Goal: Check status: Check status

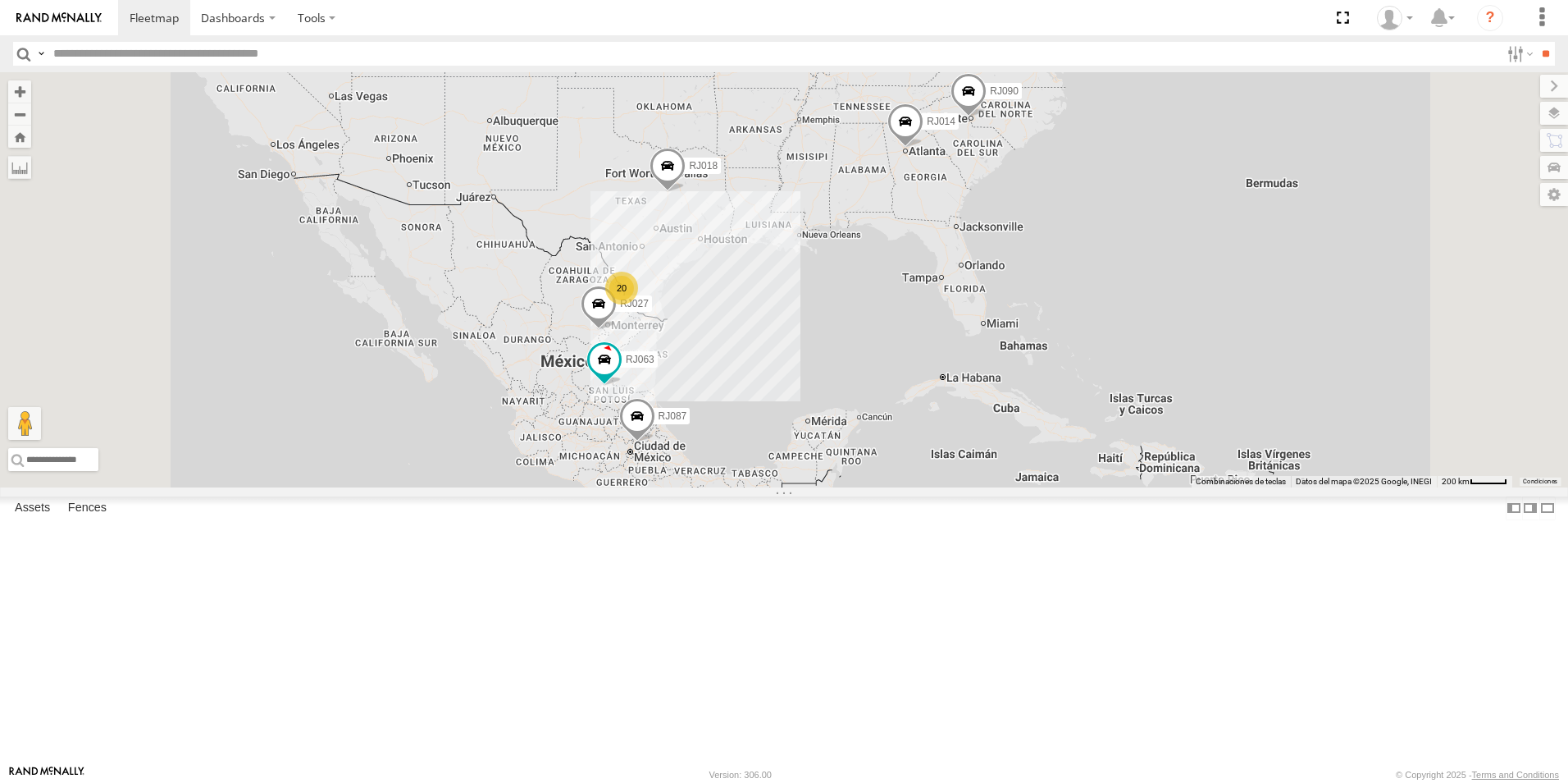
click at [229, 64] on input "text" at bounding box center [773, 53] width 1453 height 24
type input "*****"
click at [1537, 42] on input "**" at bounding box center [1546, 53] width 19 height 24
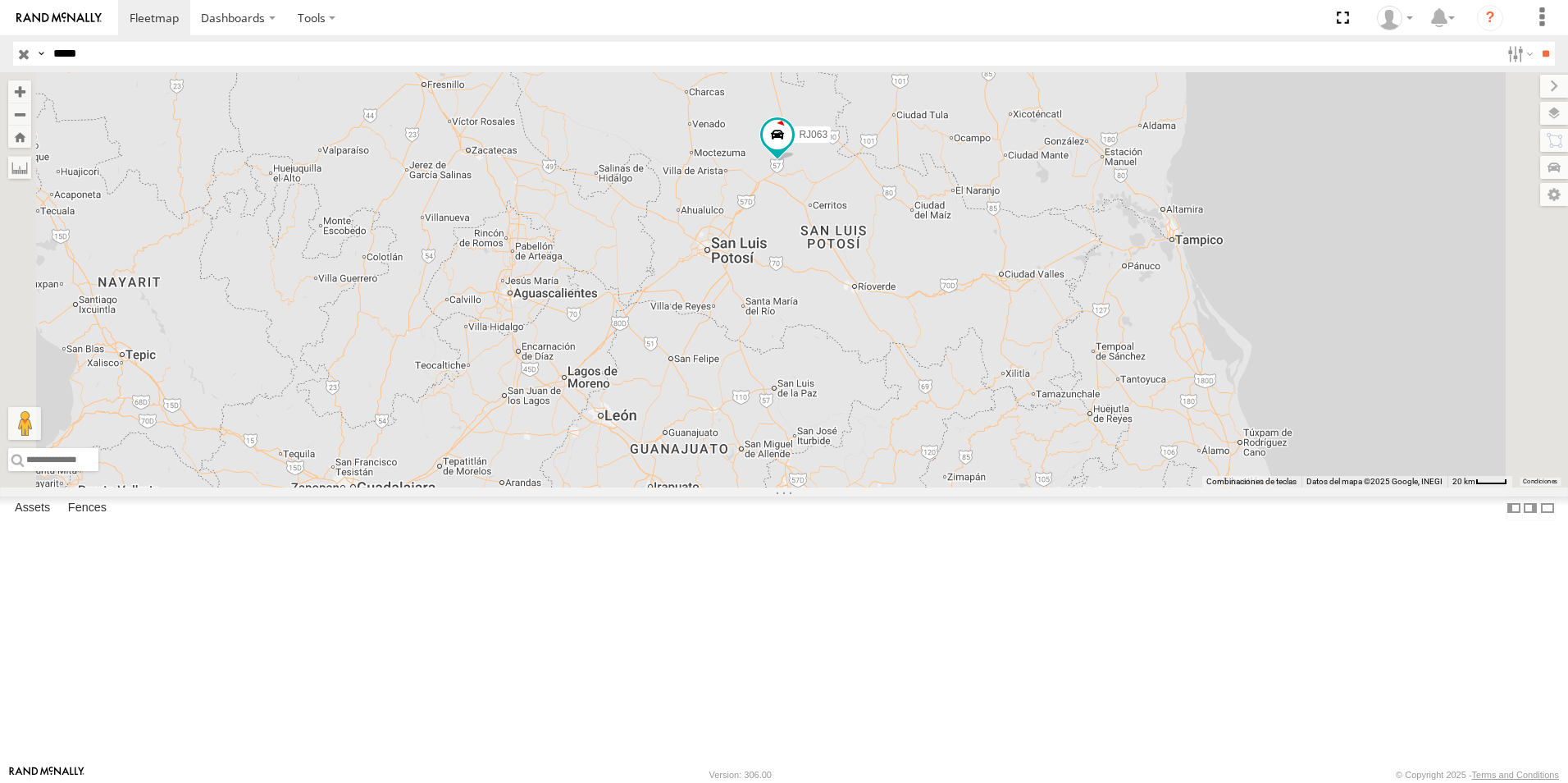
drag, startPoint x: 1020, startPoint y: 361, endPoint x: 1017, endPoint y: 492, distance: 131.0
click at [1017, 488] on div "RJ063" at bounding box center [784, 280] width 1568 height 415
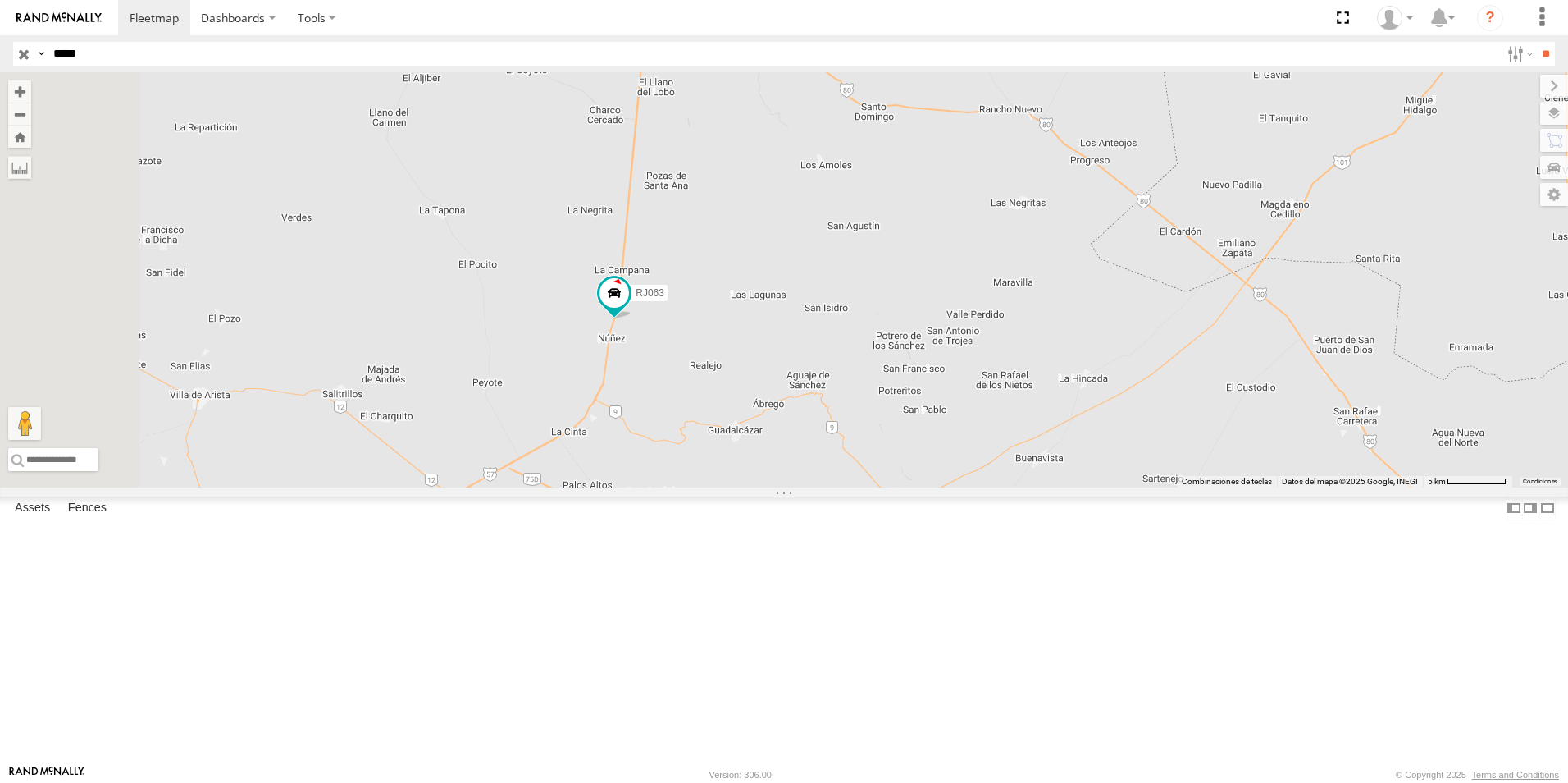
drag, startPoint x: 699, startPoint y: 400, endPoint x: 806, endPoint y: 423, distance: 109.4
click at [806, 423] on div "RJ063" at bounding box center [784, 280] width 1568 height 415
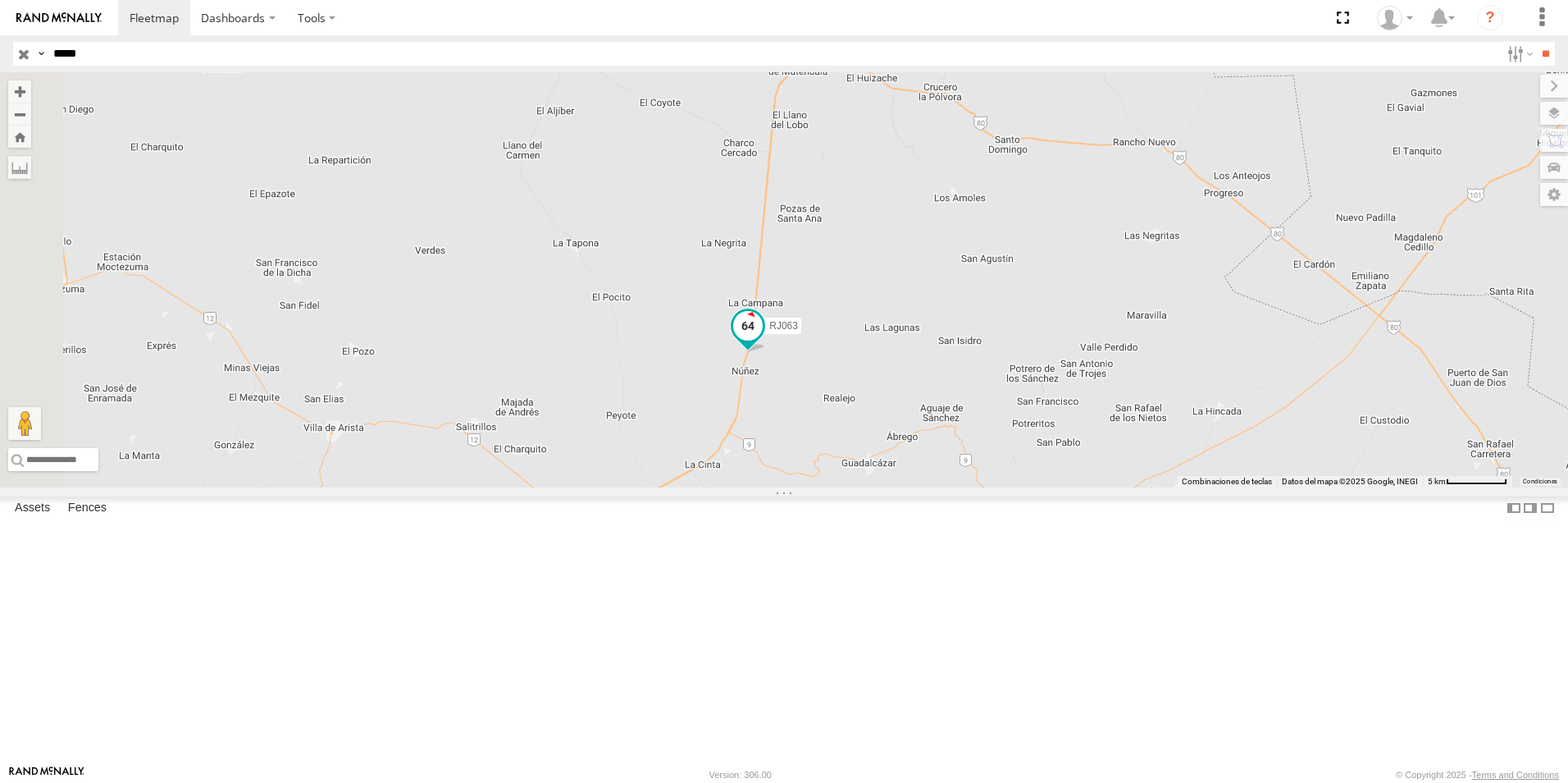
click at [766, 353] on span at bounding box center [747, 330] width 36 height 44
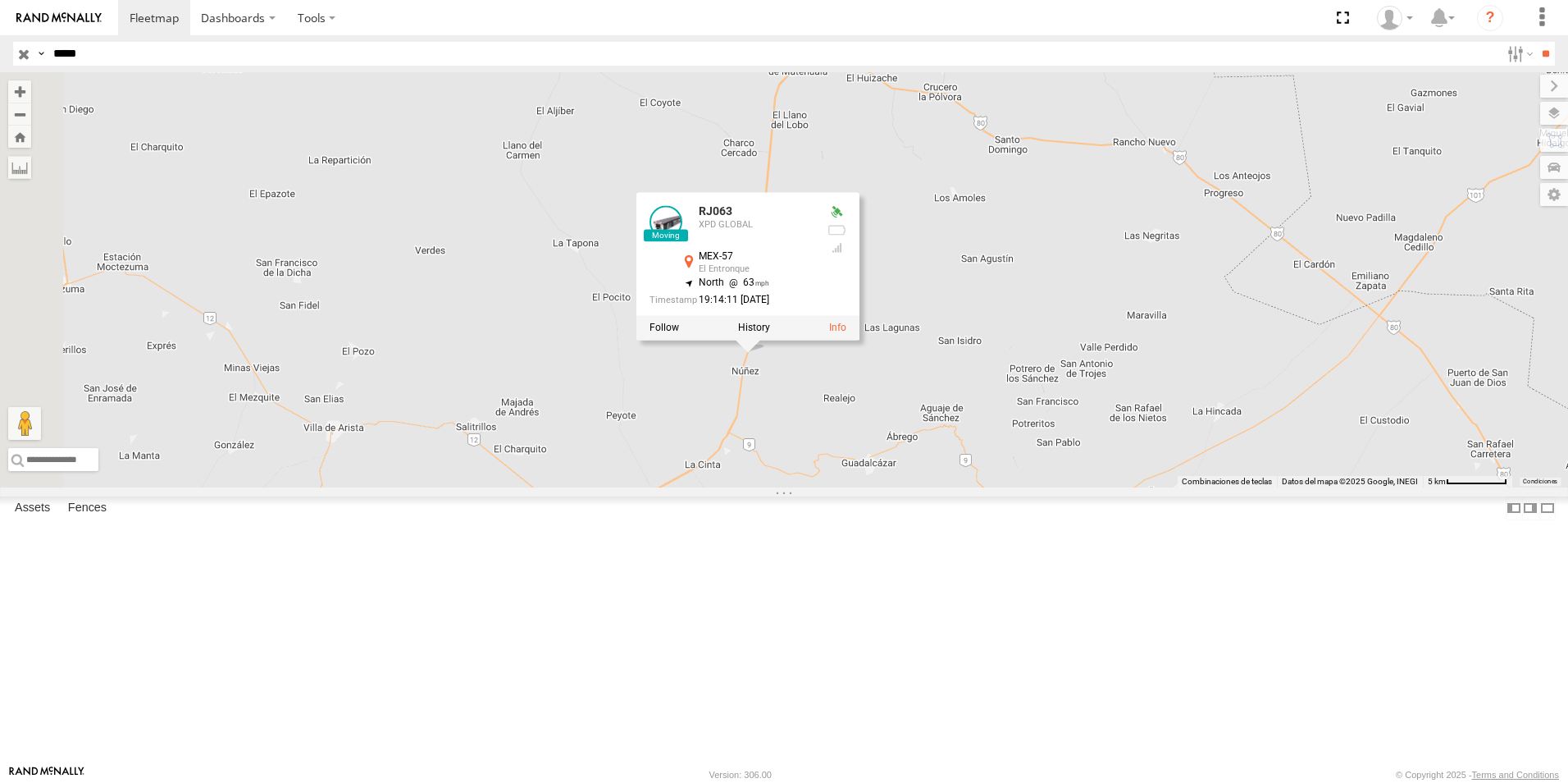
click at [912, 488] on div "RJ063 RJ063 XPD GLOBAL MEX-57 El Entronque 22.70431 , -100.50069 North 63 19:14…" at bounding box center [784, 280] width 1568 height 415
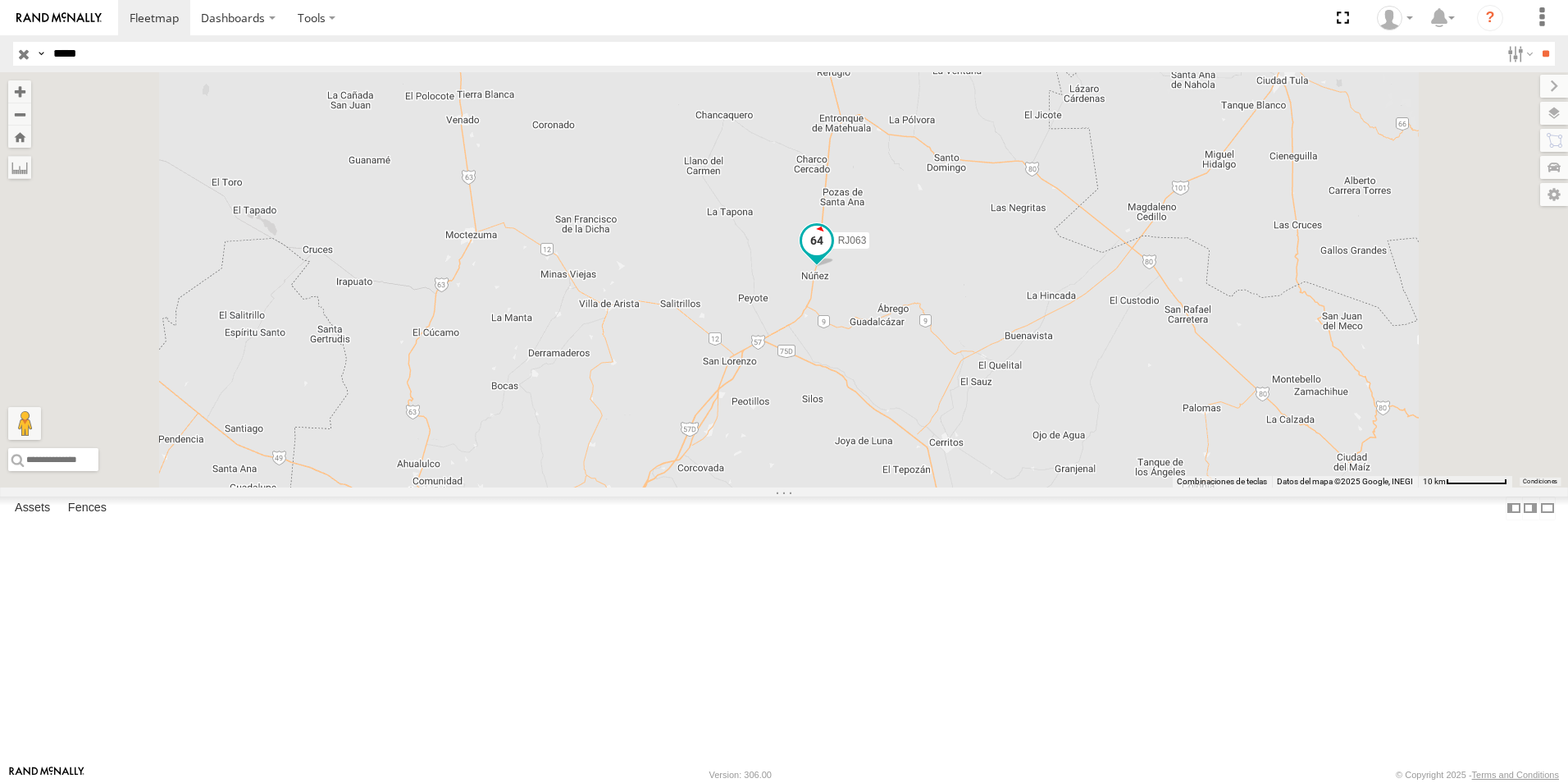
click at [831, 255] on span at bounding box center [817, 240] width 30 height 30
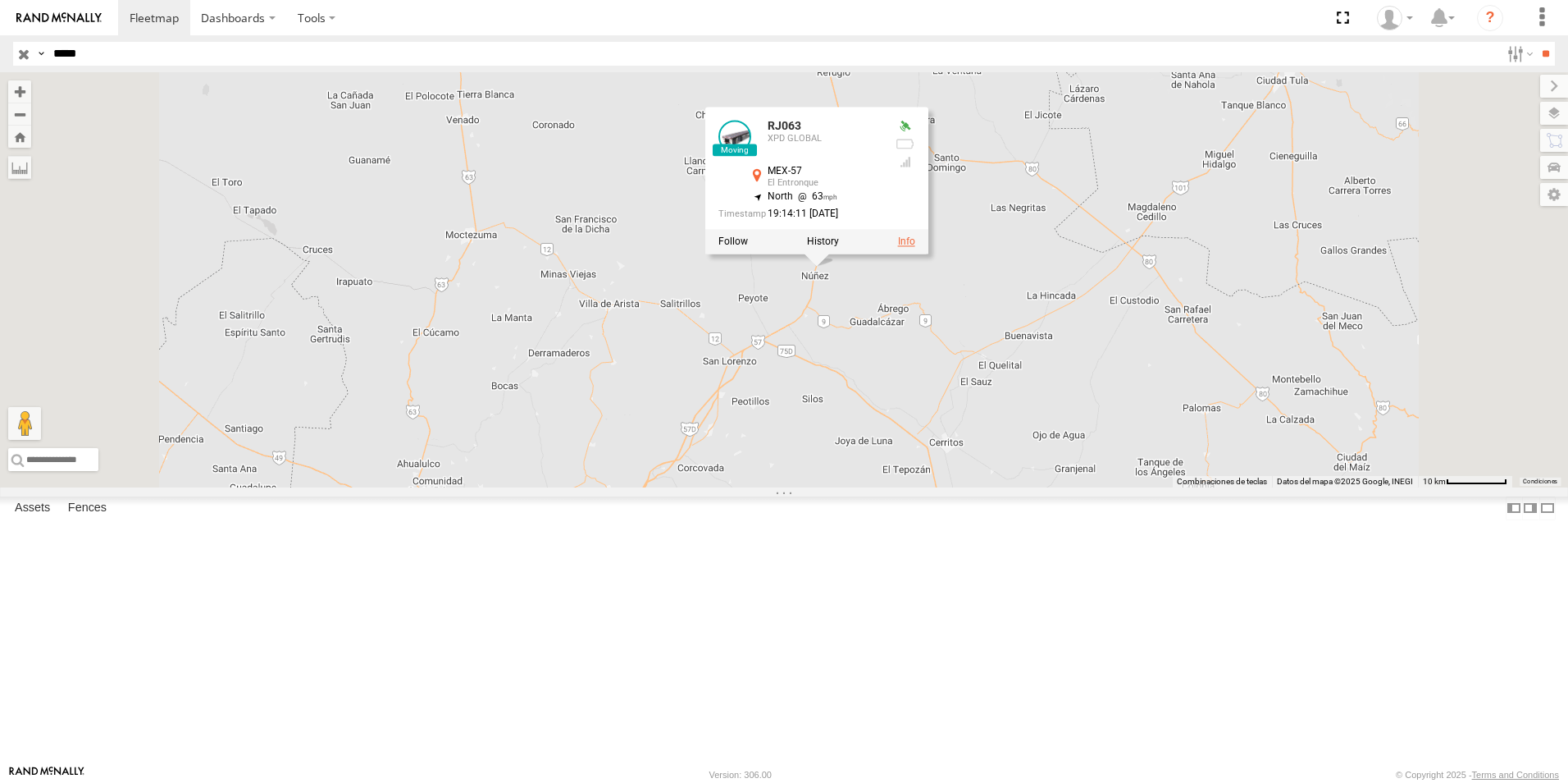
click at [915, 248] on link at bounding box center [907, 241] width 17 height 11
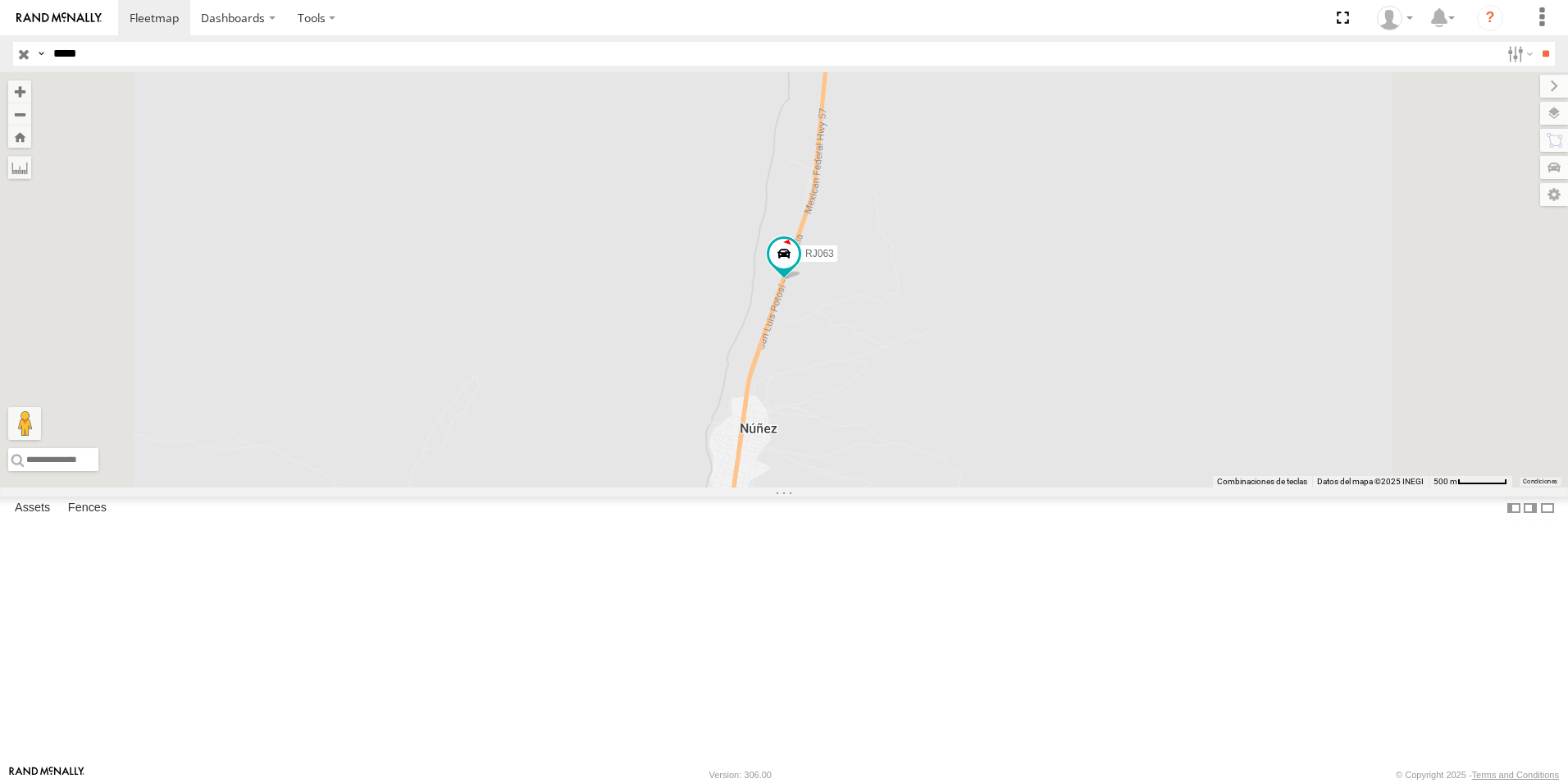
click at [0, 0] on div at bounding box center [0, 0] width 0 height 0
